Goal: Transaction & Acquisition: Purchase product/service

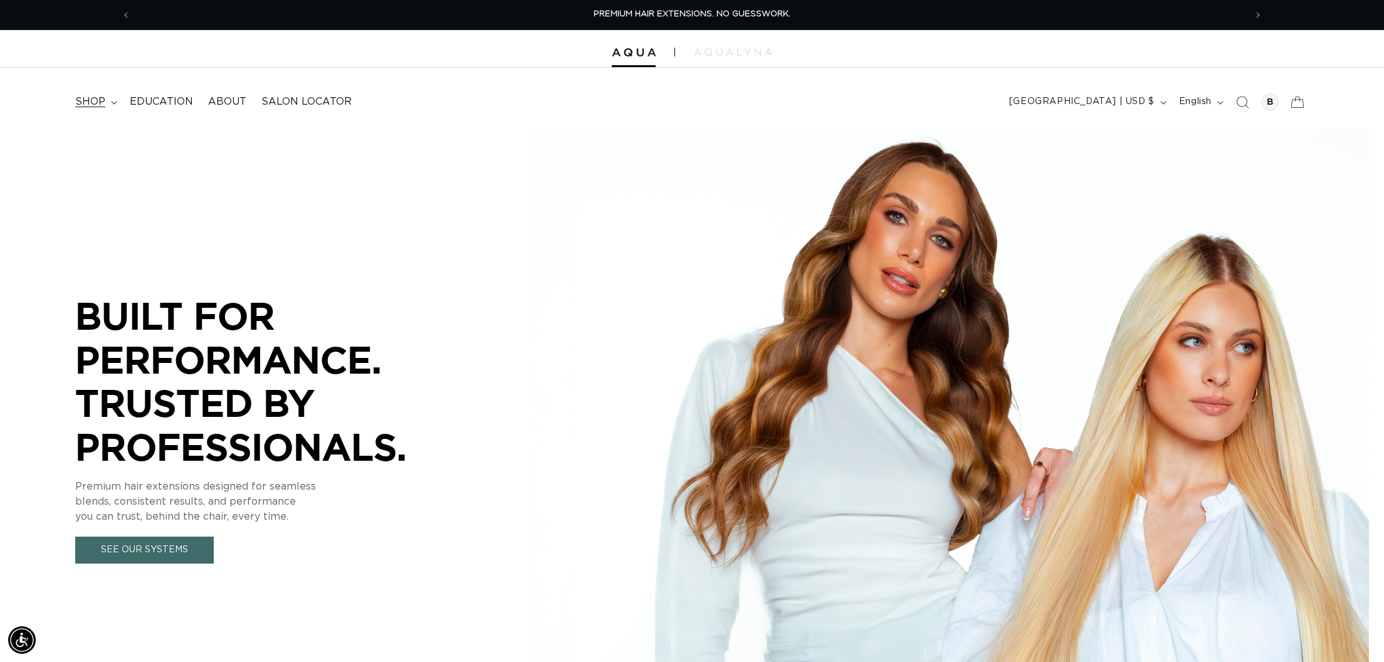
click at [106, 100] on summary "shop" at bounding box center [95, 102] width 55 height 28
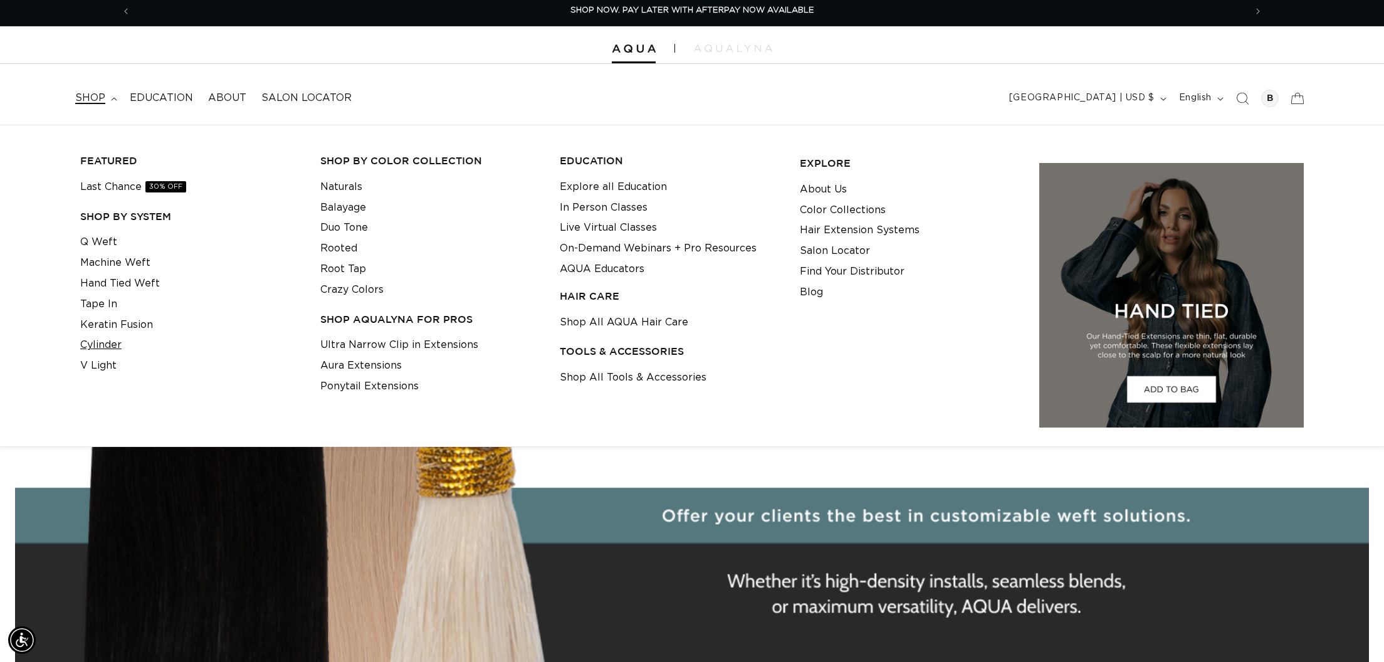
scroll to position [6, 0]
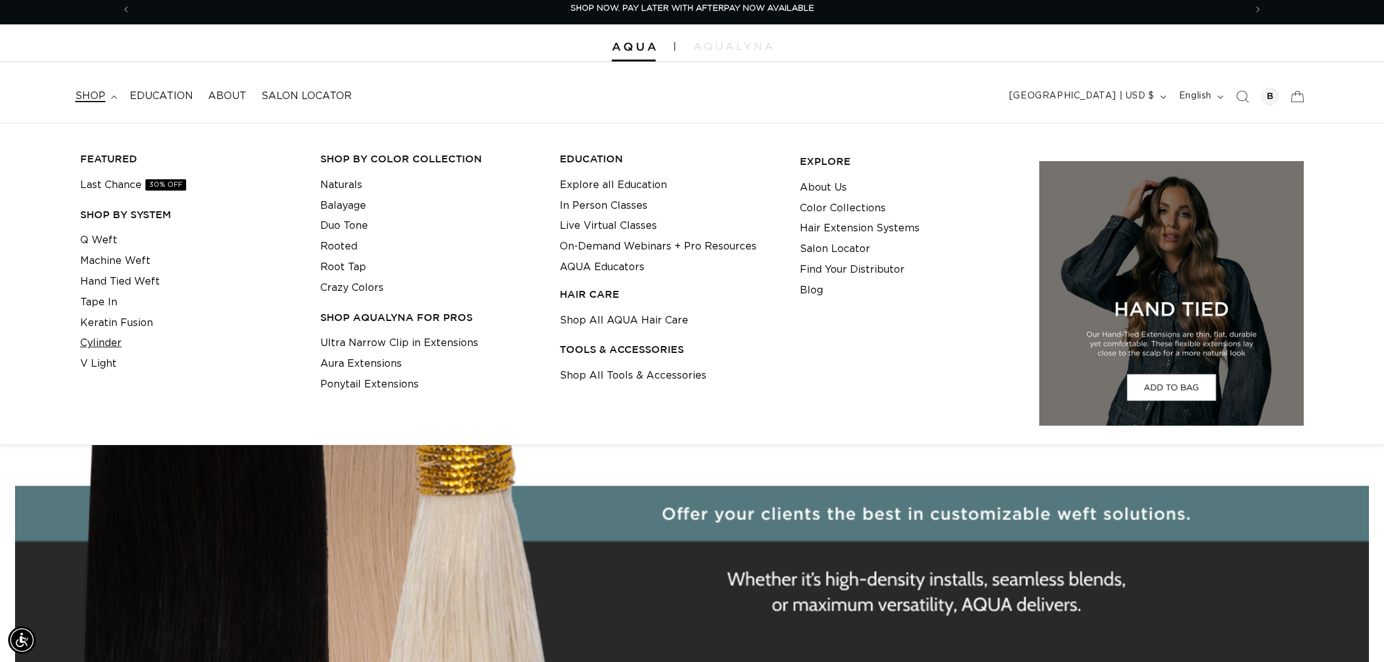
click at [110, 344] on link "Cylinder" at bounding box center [100, 343] width 41 height 21
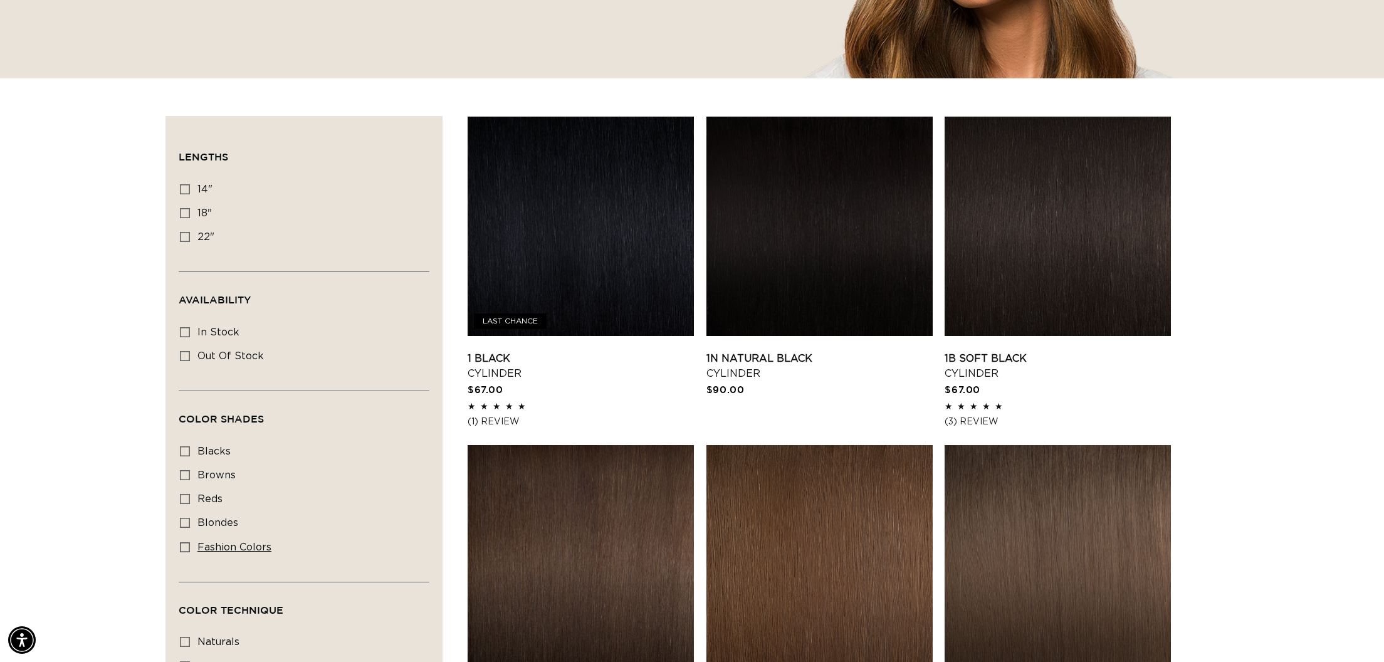
scroll to position [330, 0]
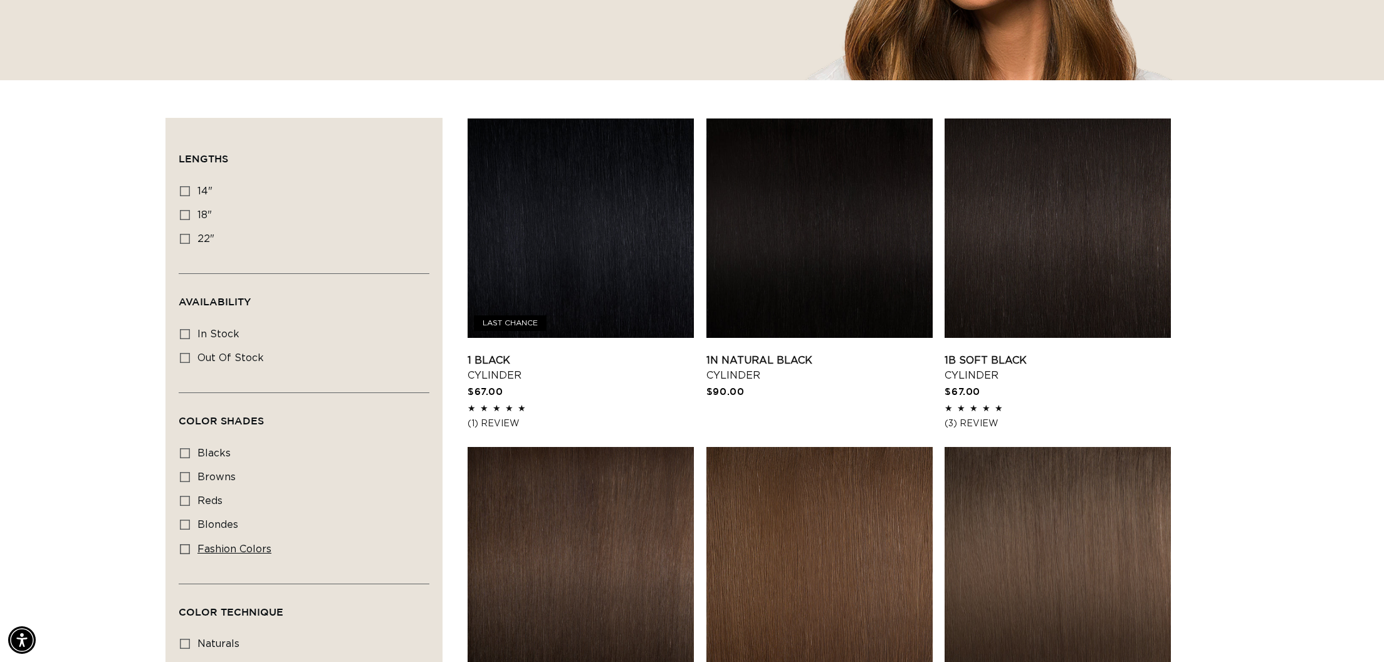
click at [201, 548] on span "fashion colors" at bounding box center [234, 549] width 74 height 10
click at [190, 548] on input "fashion colors fashion colors (8 products)" at bounding box center [185, 549] width 10 height 10
checkbox input "true"
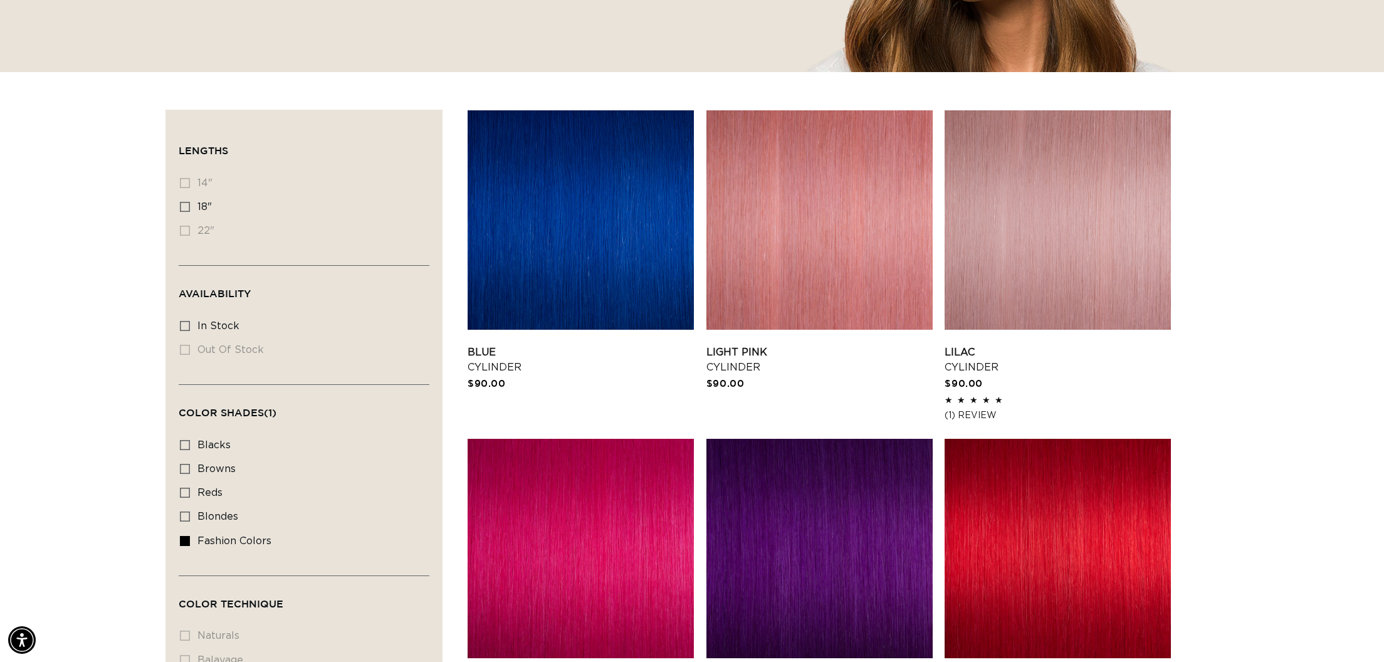
scroll to position [0, 2229]
